Goal: Task Accomplishment & Management: Complete application form

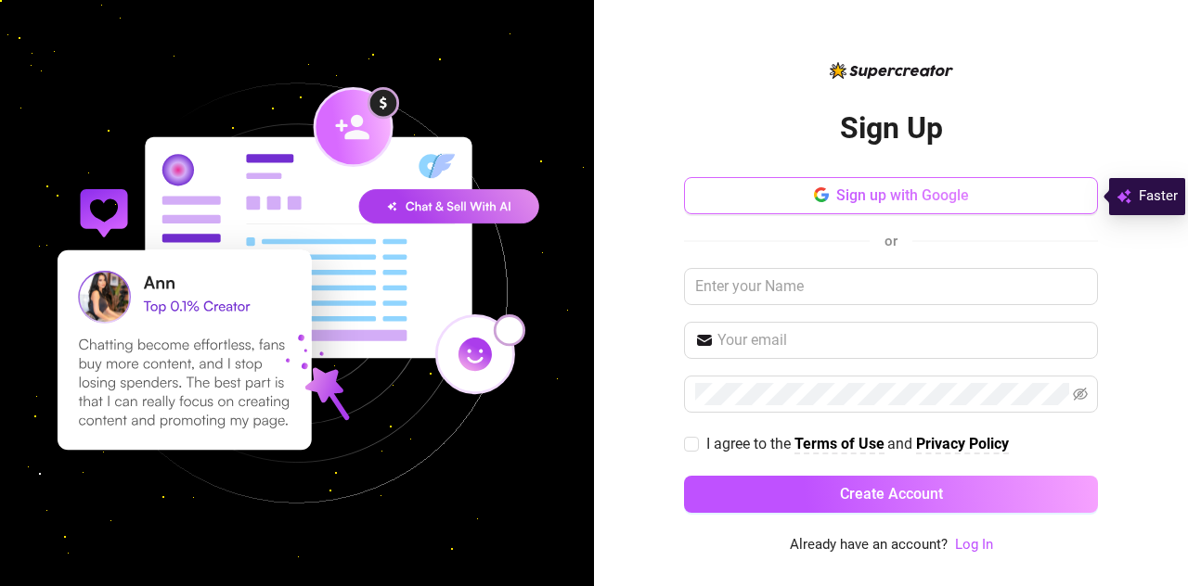
click at [902, 190] on span "Sign up with Google" at bounding box center [902, 196] width 133 height 18
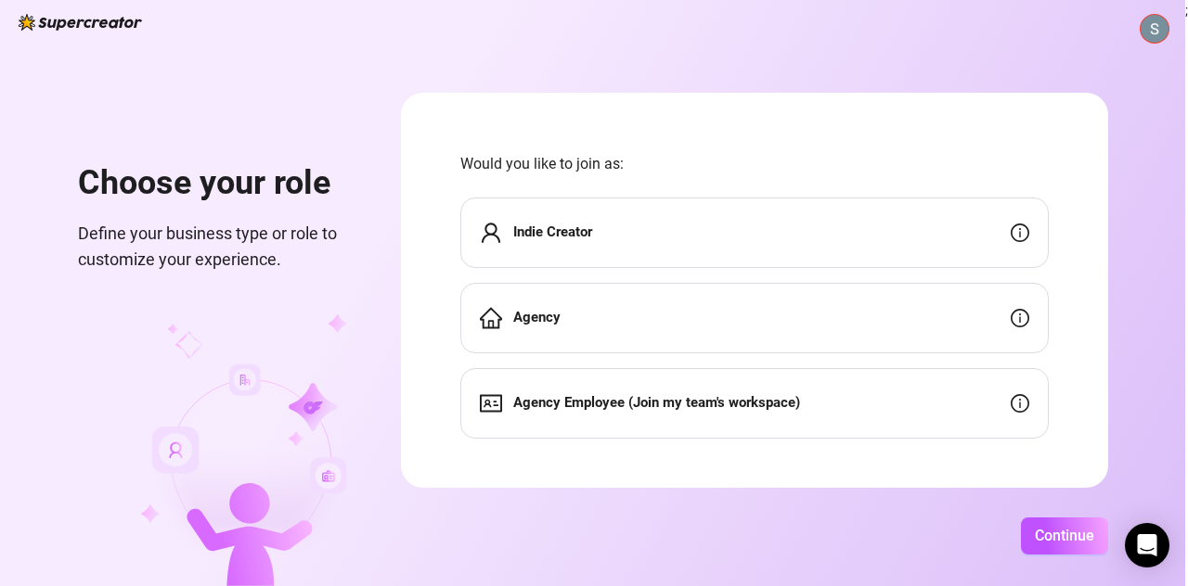
click at [795, 218] on div "Indie Creator" at bounding box center [754, 233] width 588 height 71
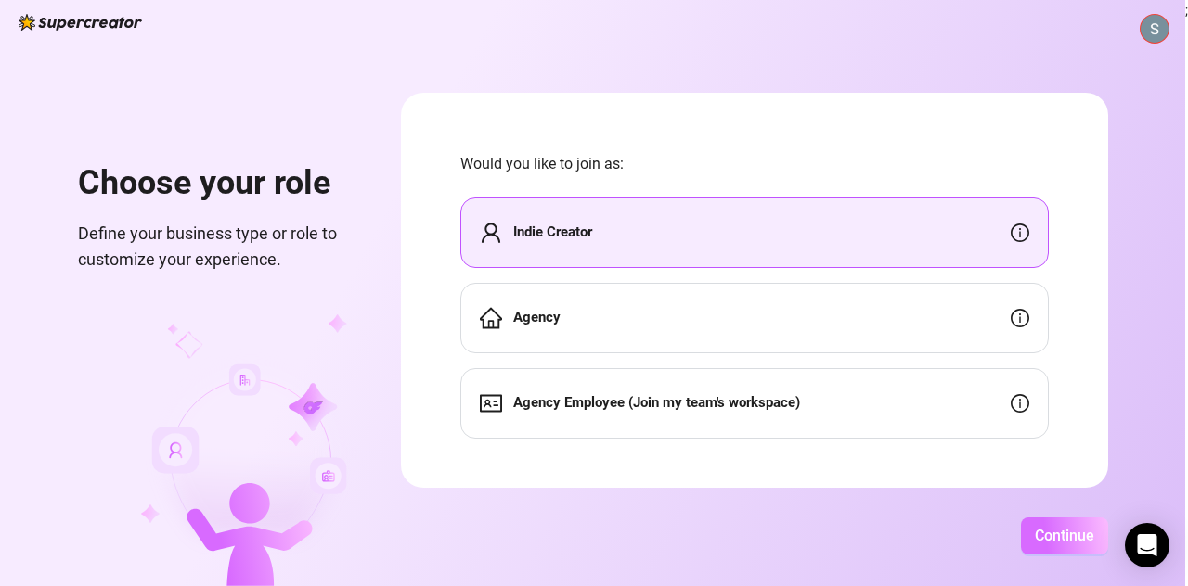
click at [1045, 532] on span "Continue" at bounding box center [1064, 536] width 59 height 18
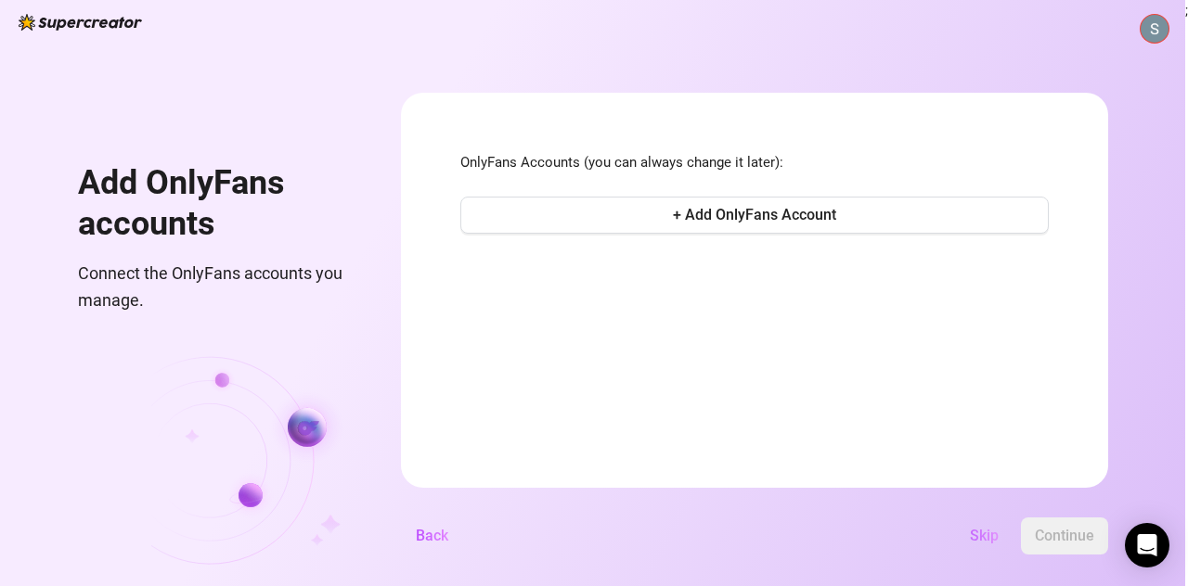
click at [978, 540] on span "Skip" at bounding box center [984, 536] width 29 height 18
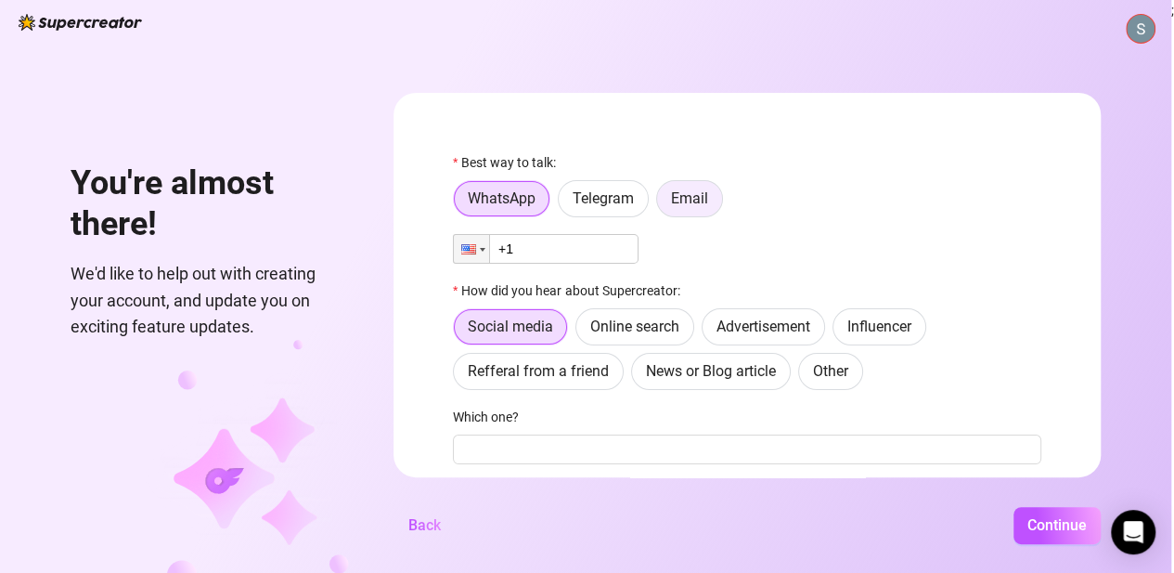
scroll to position [200, 0]
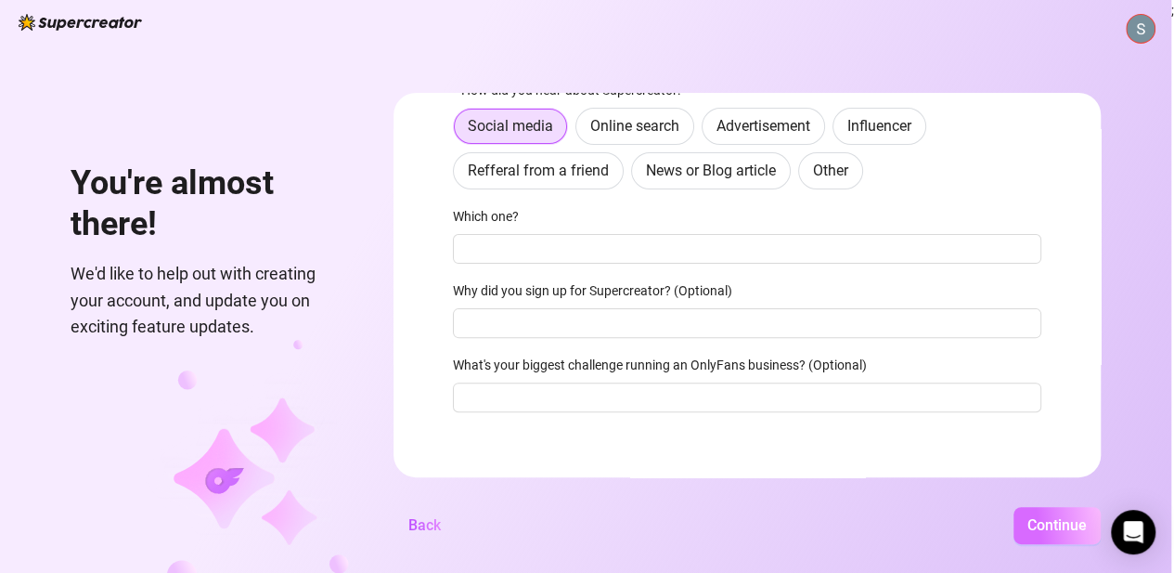
click at [1048, 544] on button "Continue" at bounding box center [1056, 525] width 87 height 37
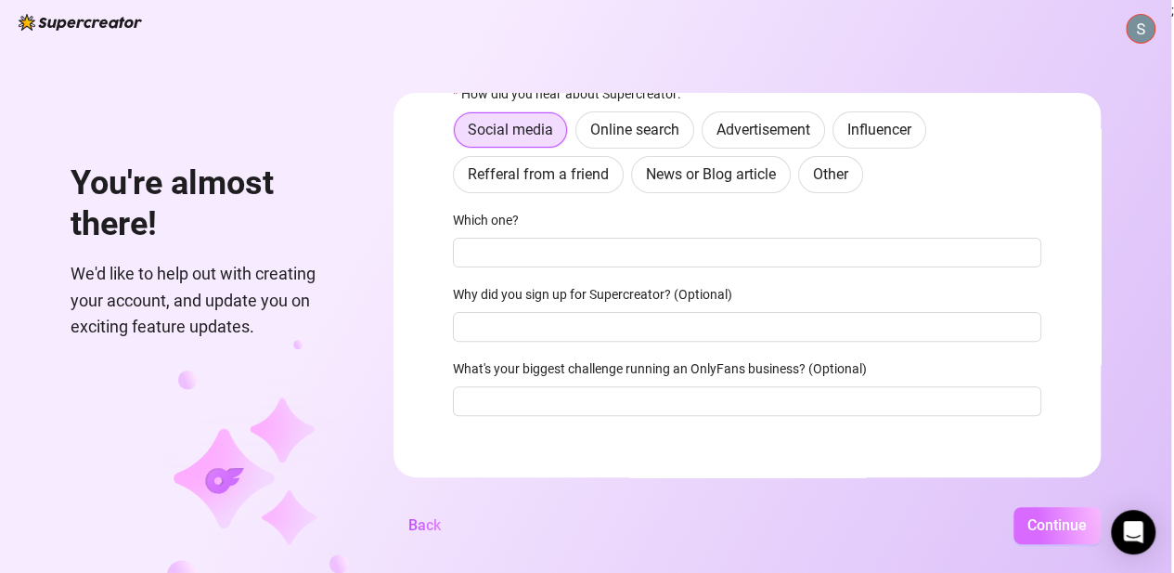
scroll to position [204, 0]
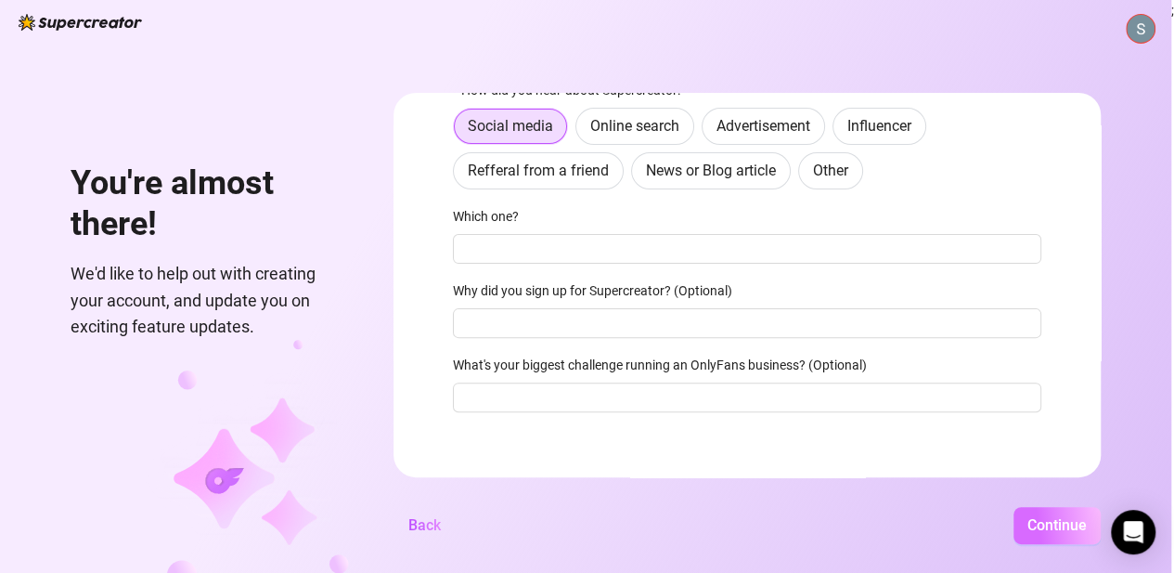
click at [1048, 544] on button "Continue" at bounding box center [1056, 525] width 87 height 37
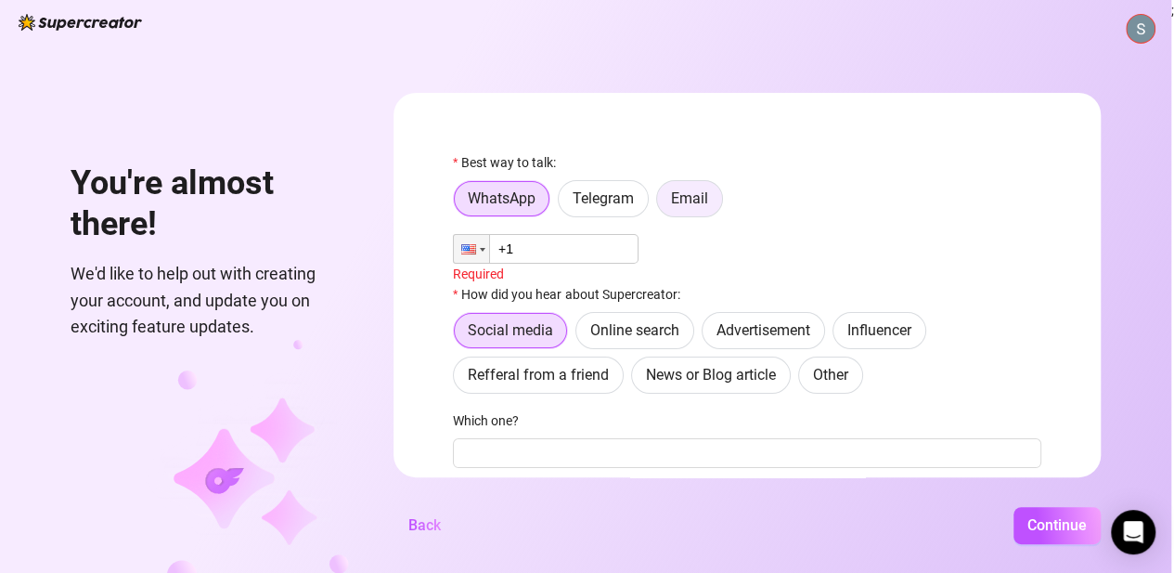
click at [676, 209] on label "Email" at bounding box center [689, 198] width 67 height 37
click at [662, 203] on input "Email" at bounding box center [662, 203] width 0 height 0
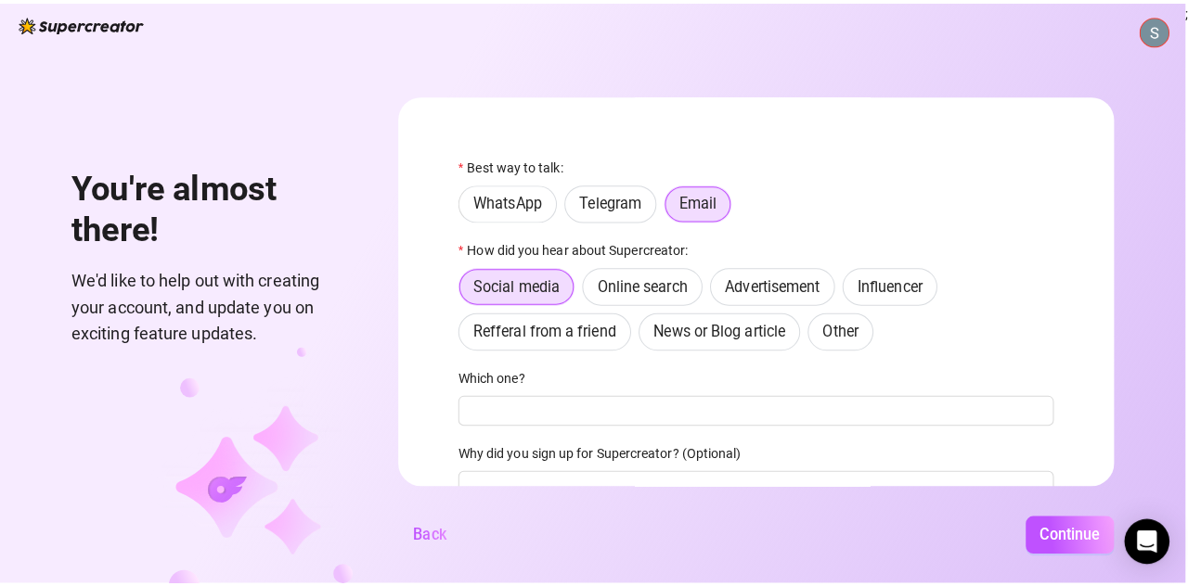
scroll to position [154, 0]
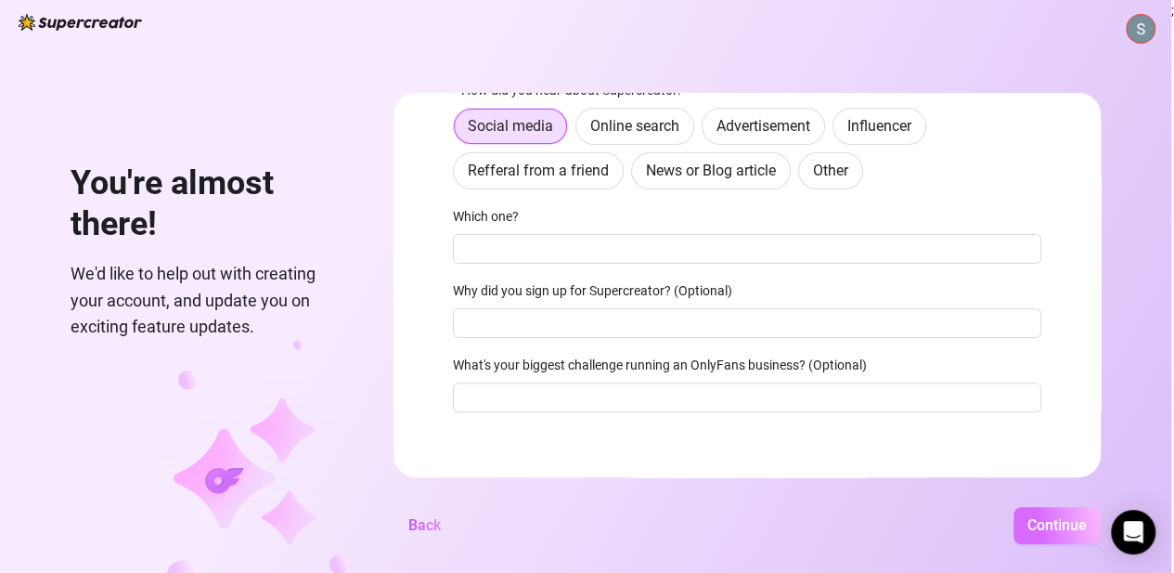
click at [1039, 532] on span "Continue" at bounding box center [1056, 525] width 59 height 18
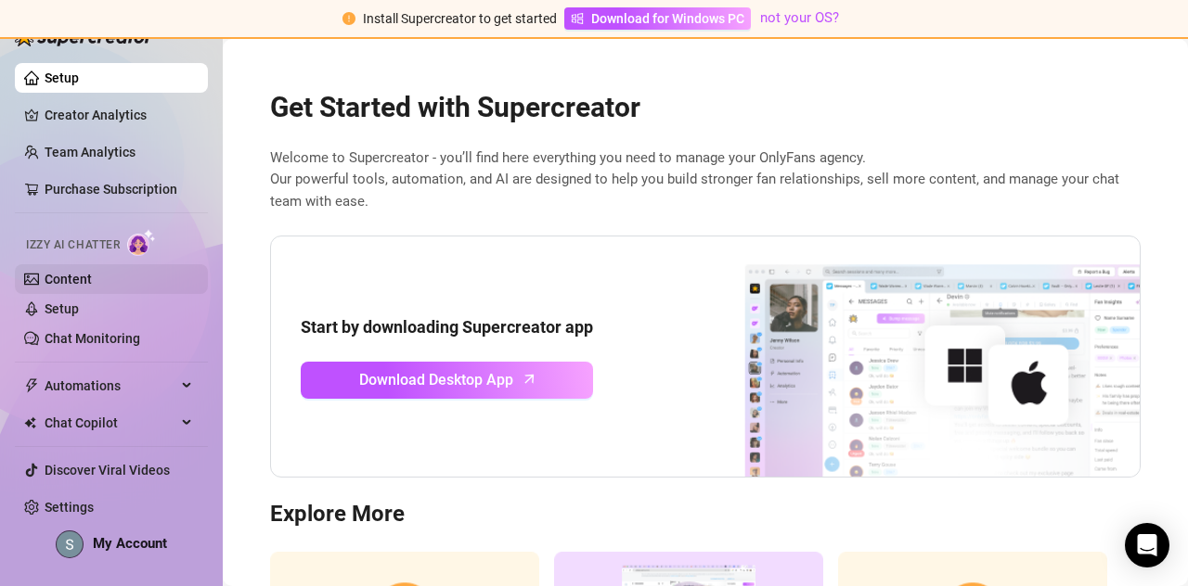
click at [77, 277] on link "Content" at bounding box center [68, 279] width 47 height 15
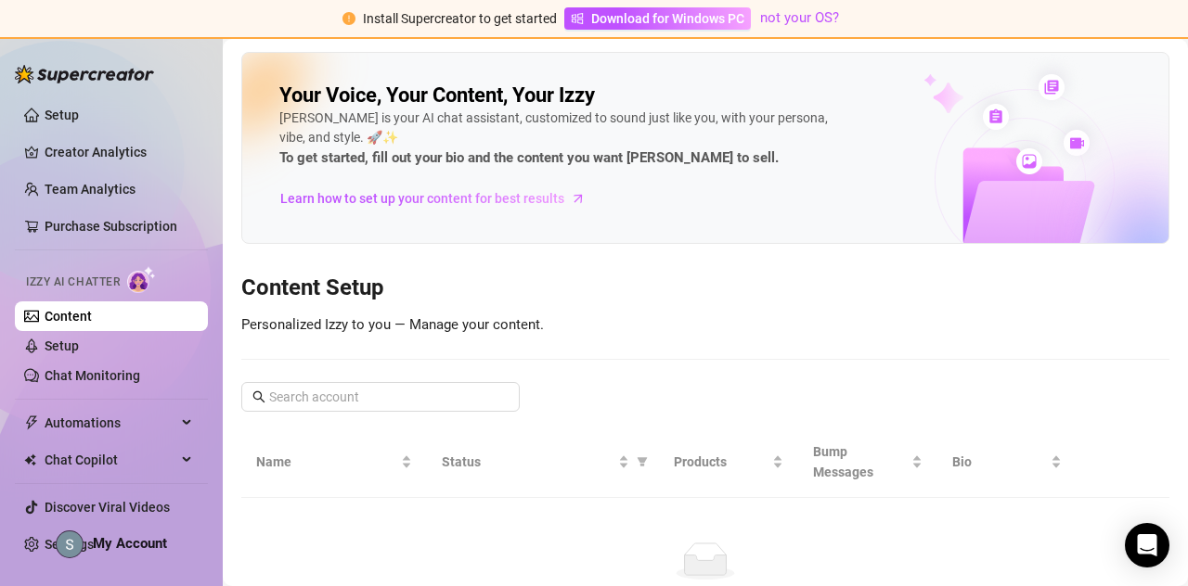
scroll to position [120, 0]
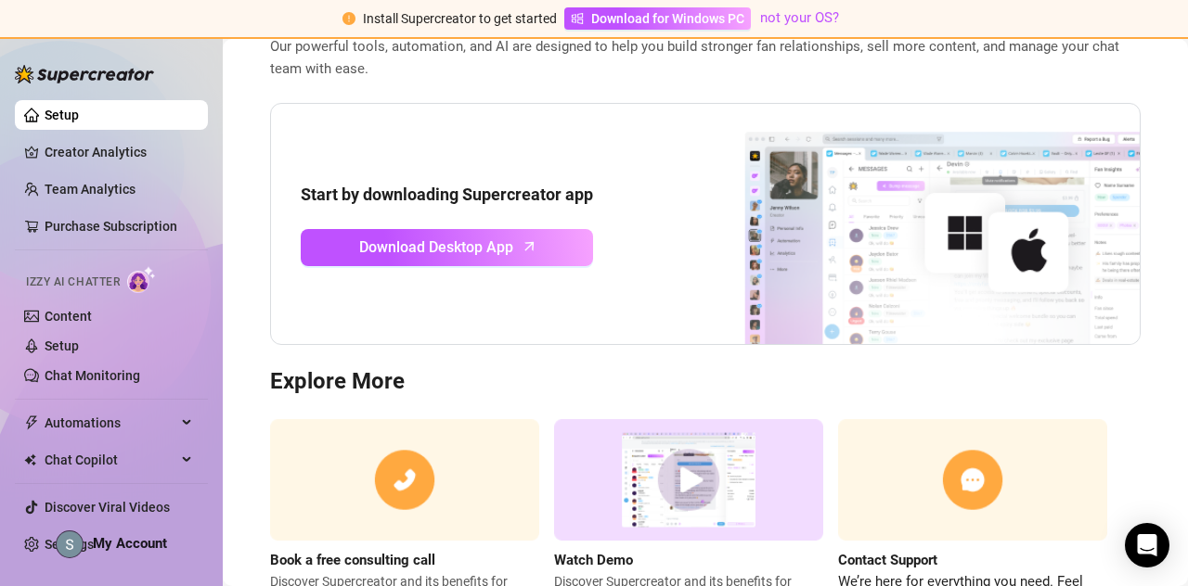
scroll to position [135, 0]
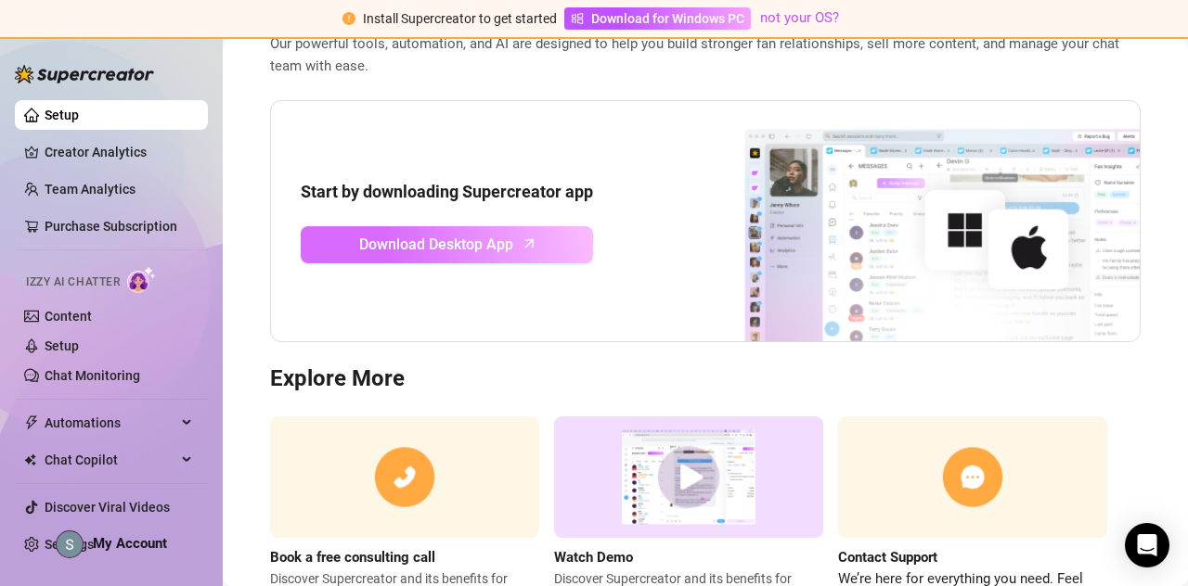
click at [506, 249] on link "Download Desktop App" at bounding box center [447, 244] width 292 height 37
